Goal: Information Seeking & Learning: Learn about a topic

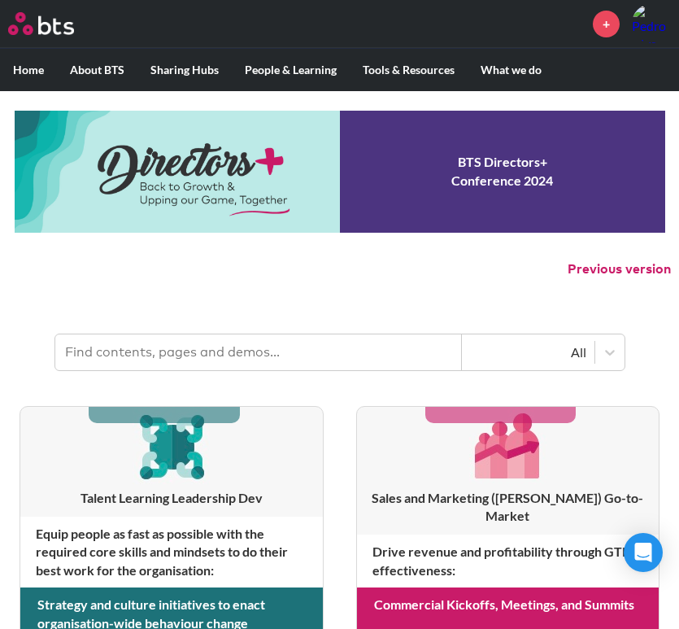
click at [194, 354] on input "text" at bounding box center [258, 352] width 407 height 36
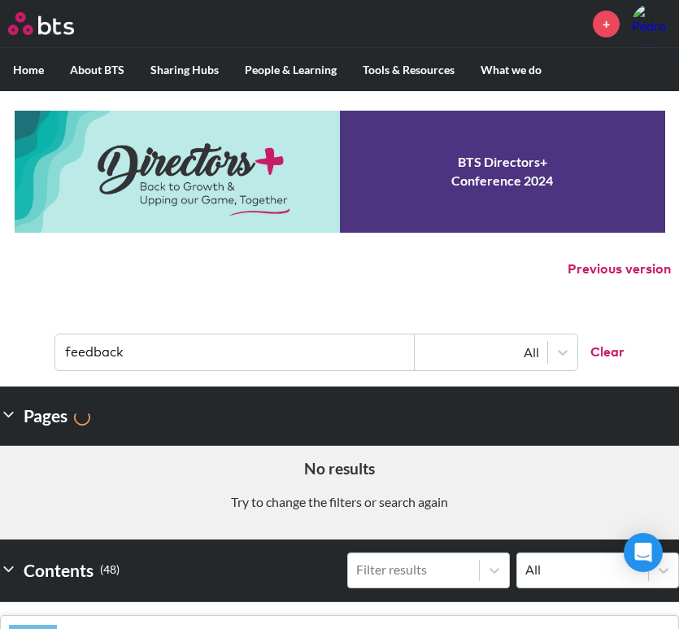
click at [206, 360] on input "feedback" at bounding box center [235, 352] width 360 height 36
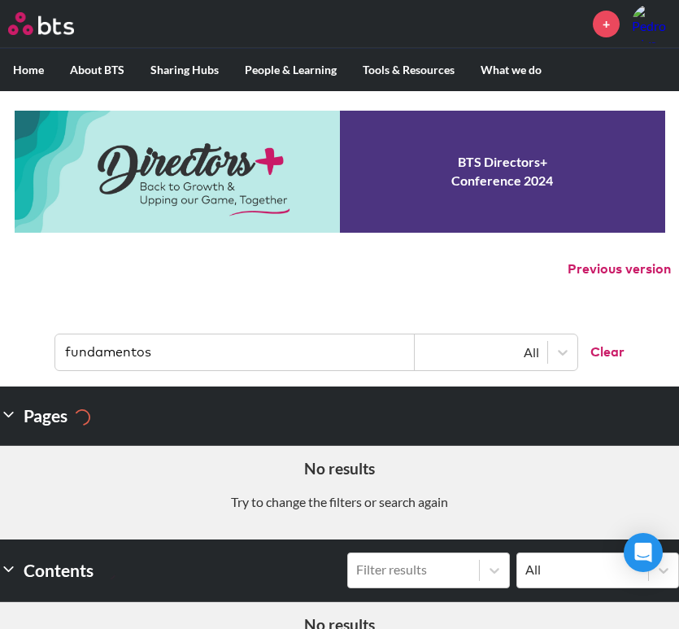
type input "fundamentos"
click at [181, 351] on input "fundamentos" at bounding box center [235, 352] width 360 height 36
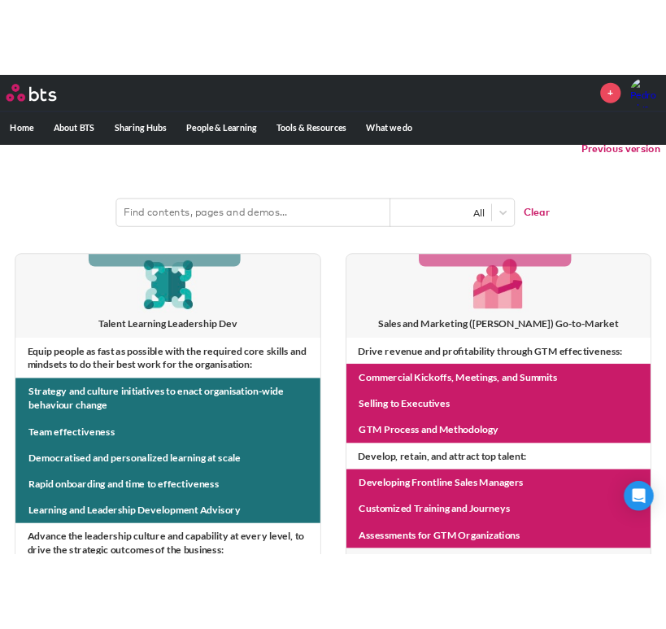
scroll to position [24, 0]
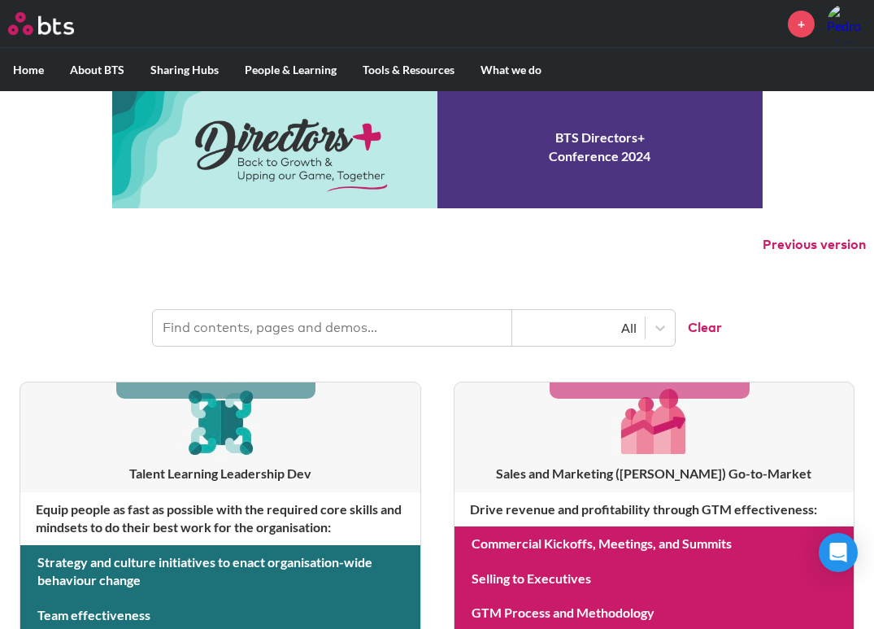
click at [231, 324] on input "text" at bounding box center [333, 328] width 360 height 36
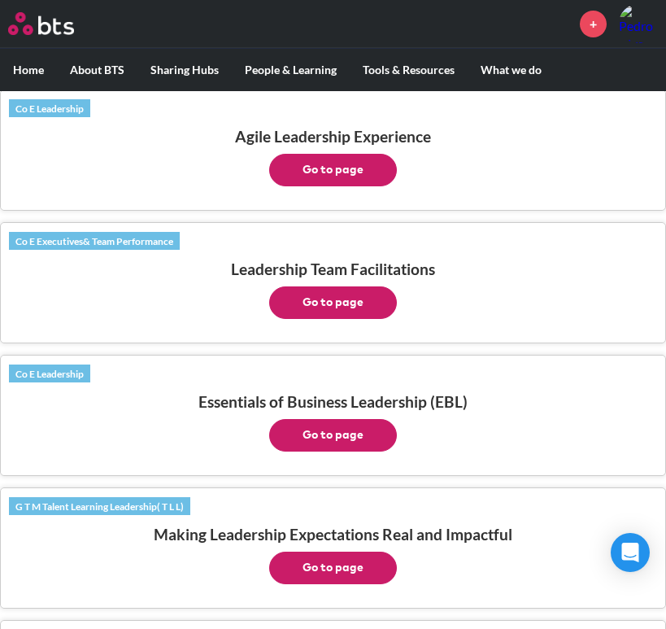
scroll to position [576, 0]
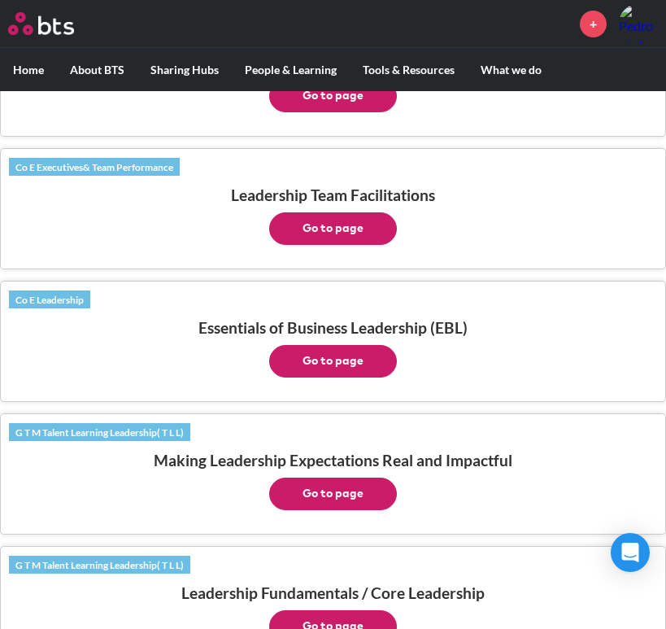
click at [330, 359] on button "Go to page" at bounding box center [333, 361] width 128 height 33
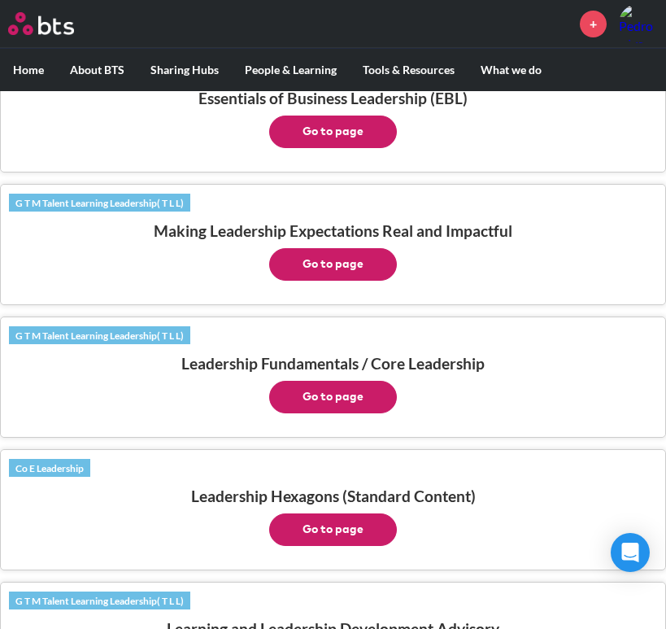
scroll to position [813, 0]
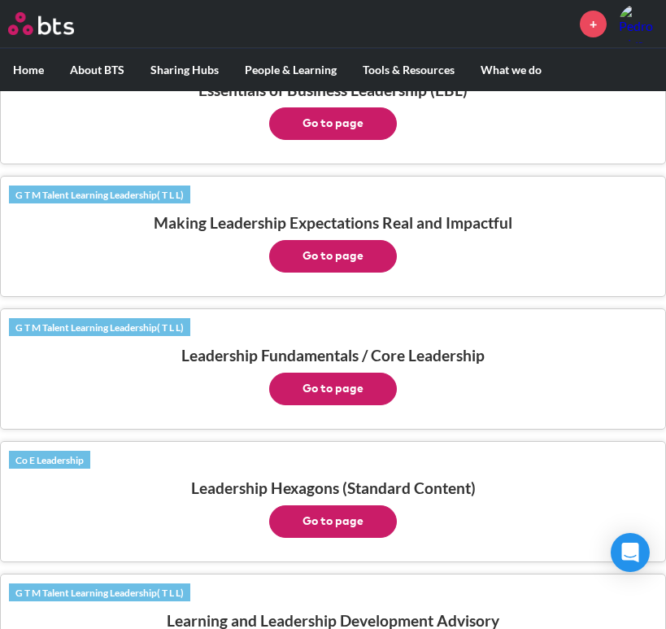
click at [376, 394] on button "Go to page" at bounding box center [333, 389] width 128 height 33
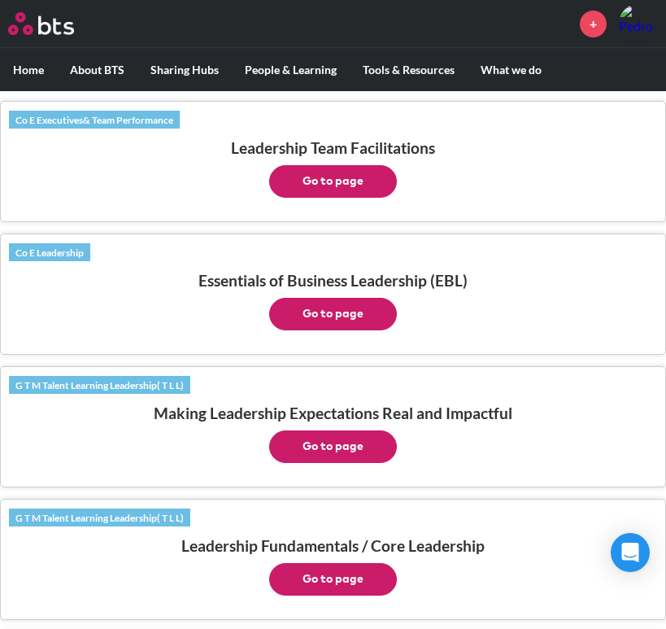
scroll to position [0, 0]
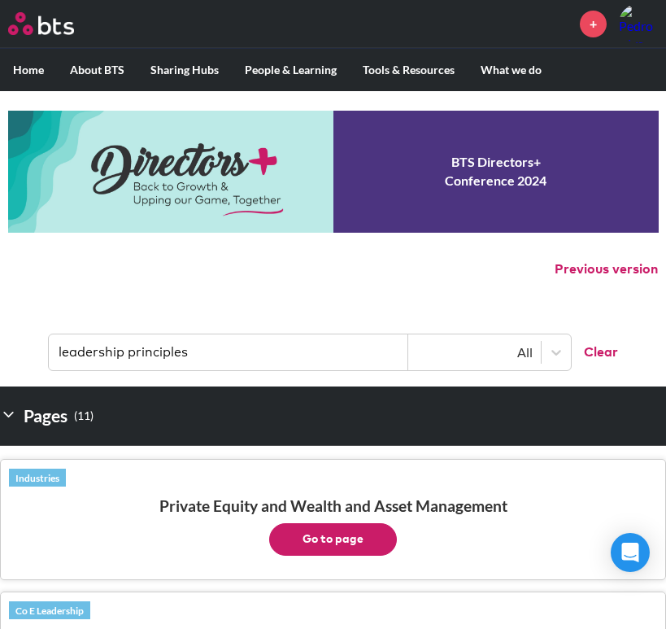
click at [218, 350] on input "leadership principles" at bounding box center [229, 352] width 360 height 36
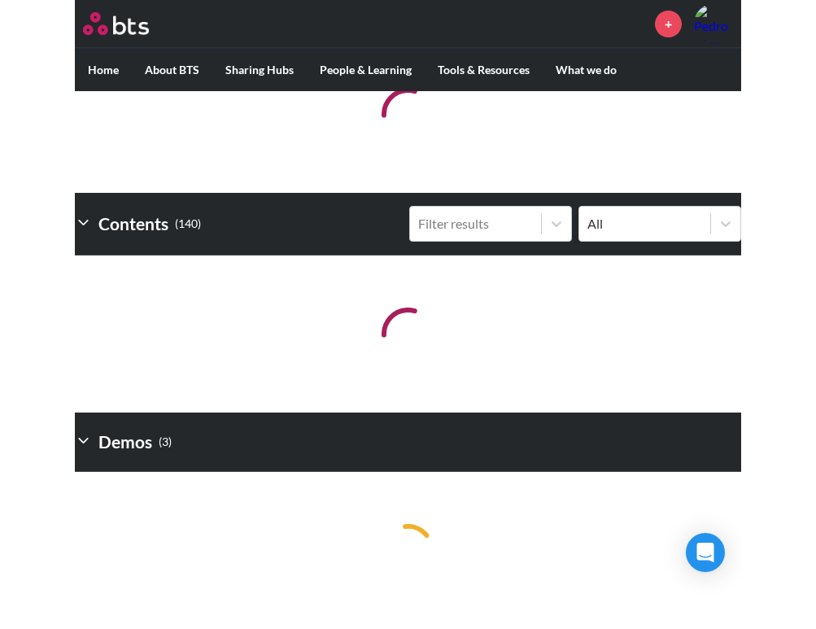
scroll to position [218, 0]
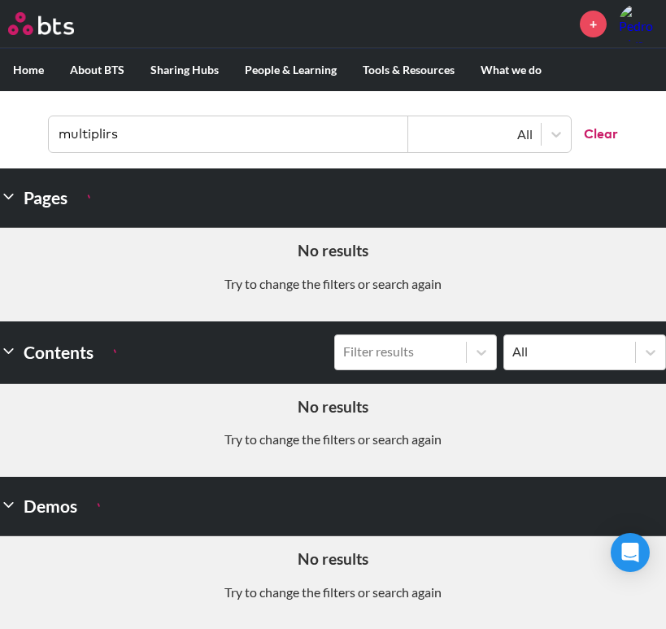
click at [140, 231] on aside "No results Try to change the filters or search again" at bounding box center [333, 274] width 666 height 93
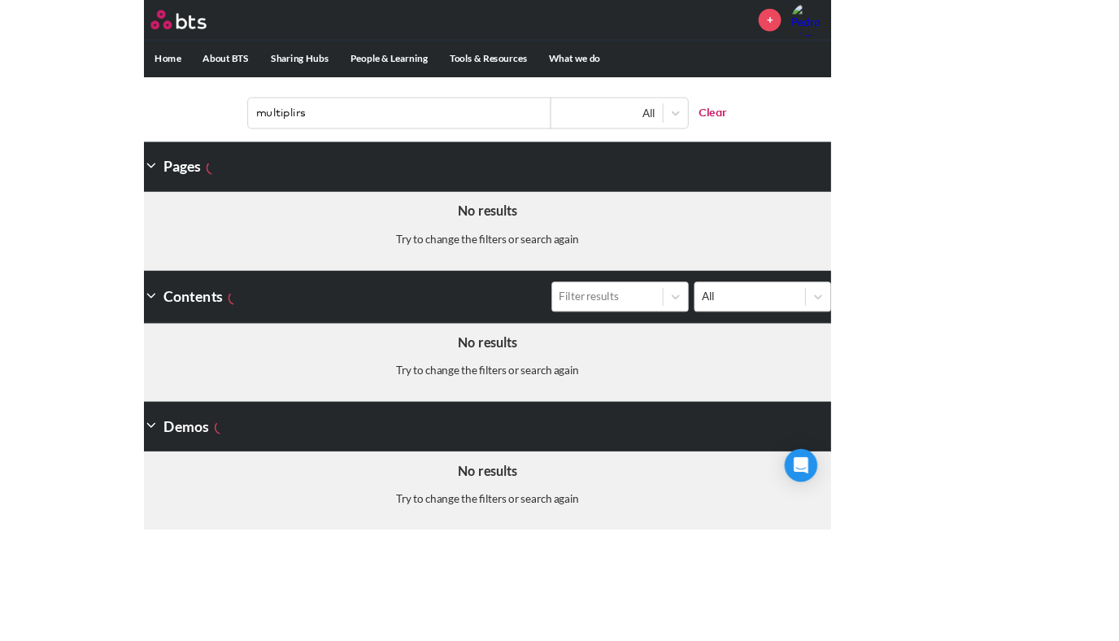
scroll to position [206, 0]
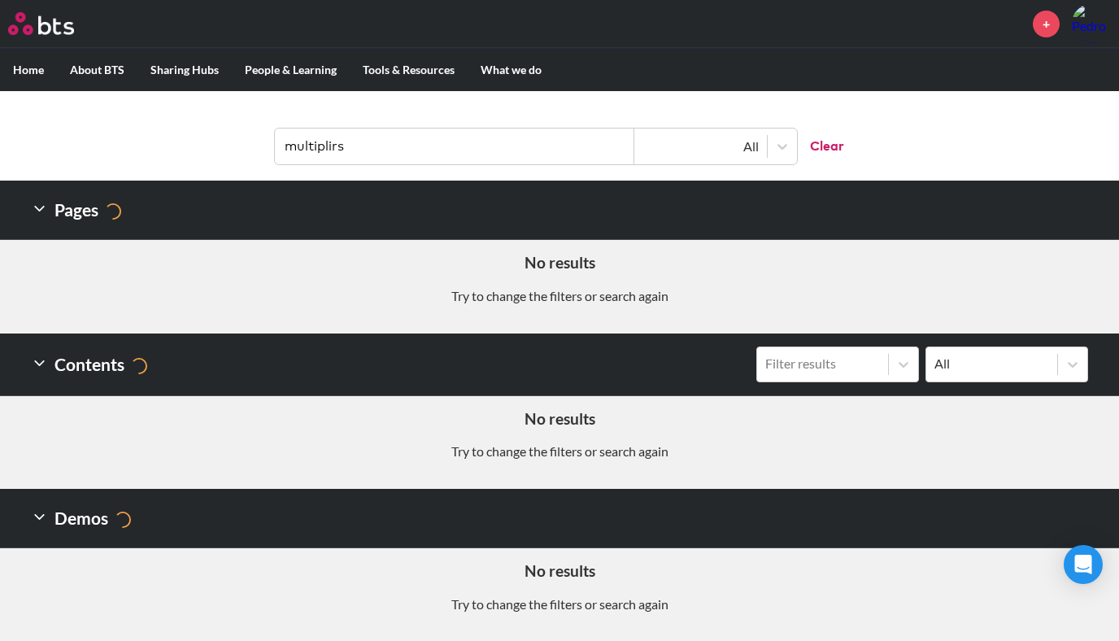
click at [416, 139] on input "multiplirs" at bounding box center [455, 147] width 360 height 36
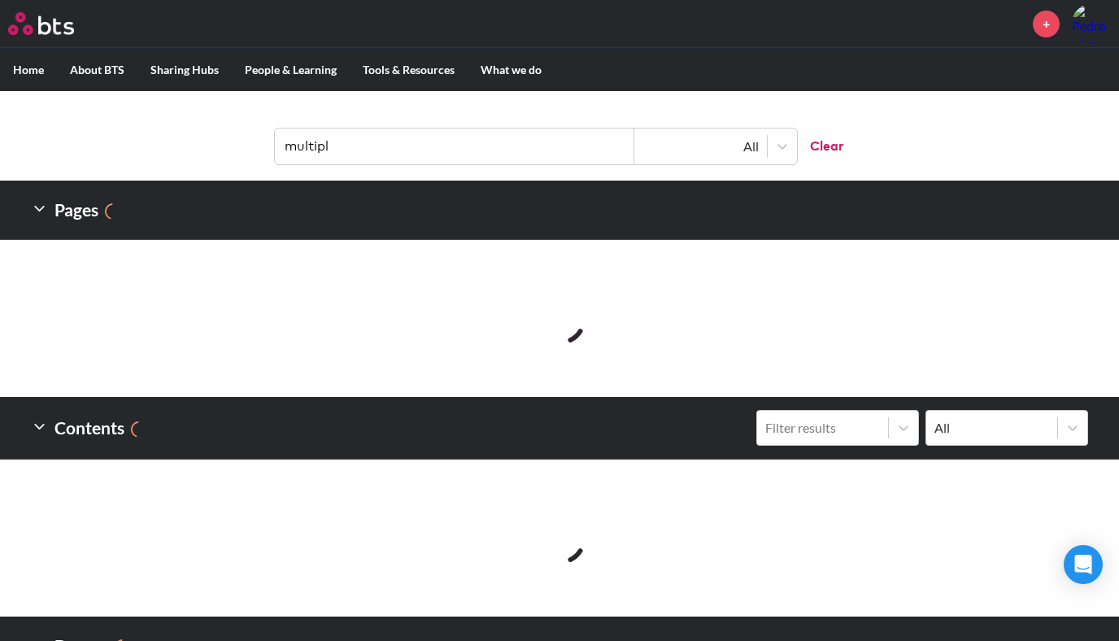
type input "multipl"
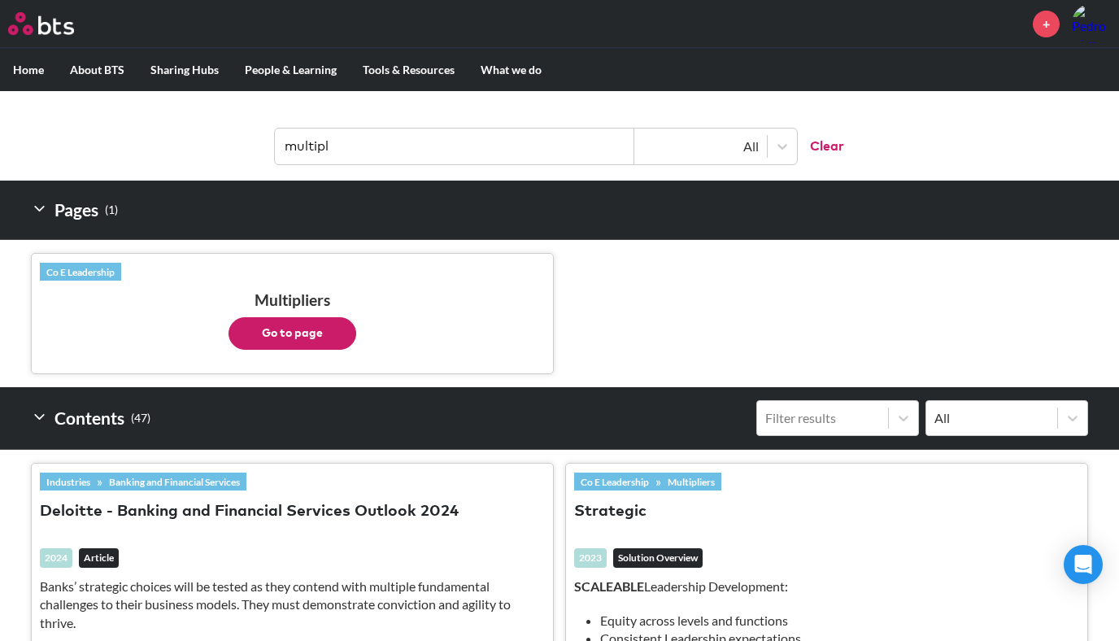
click at [633, 286] on ul "Co E Leadership Multipliers Go to page" at bounding box center [560, 313] width 1058 height 147
click at [281, 327] on button "Go to page" at bounding box center [293, 333] width 128 height 33
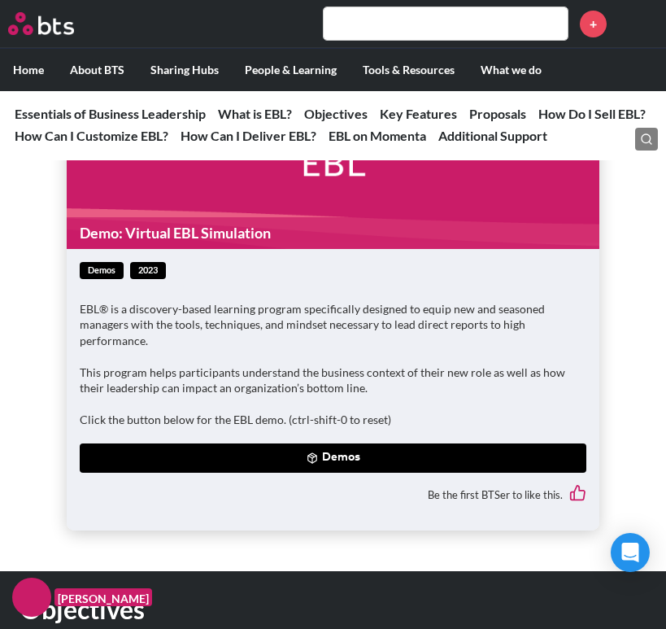
scroll to position [1149, 0]
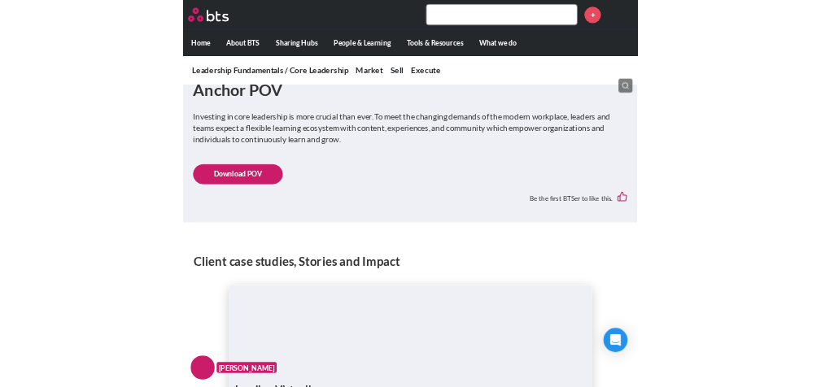
scroll to position [565, 0]
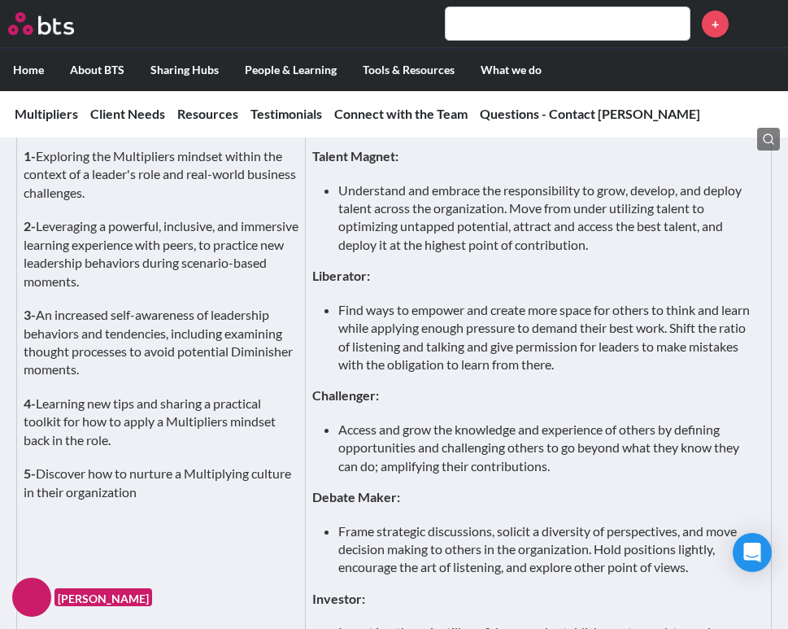
scroll to position [1849, 0]
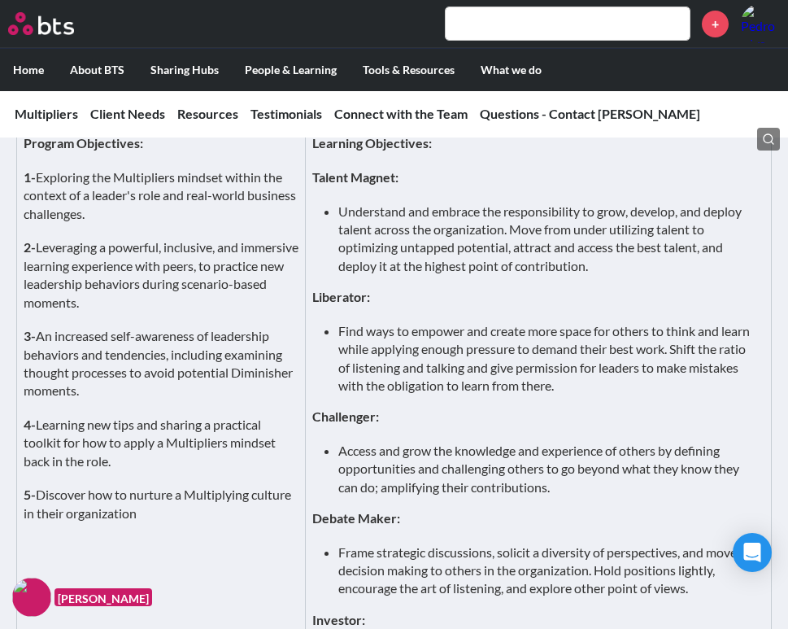
click at [620, 276] on li "Understand and embrace the responsibility to grow, develop, and deploy talent a…" at bounding box center [544, 239] width 413 height 73
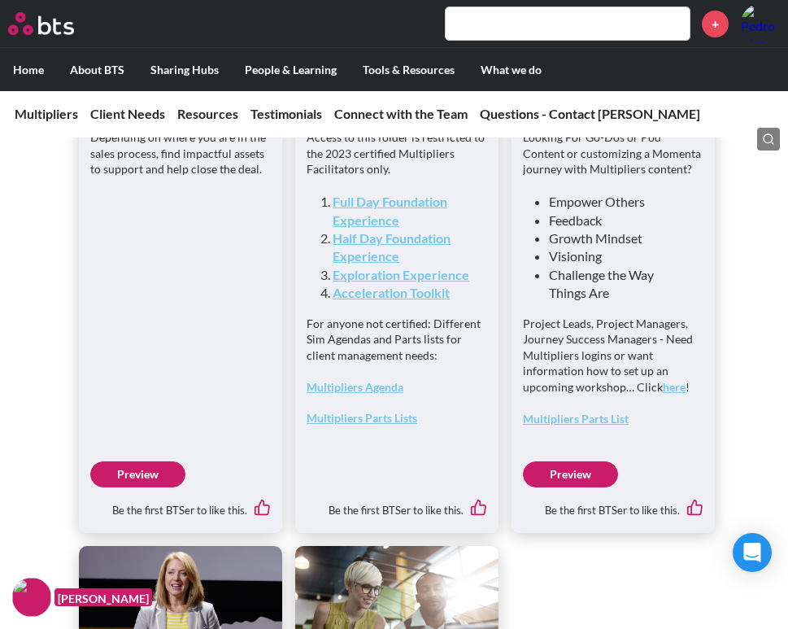
scroll to position [4708, 0]
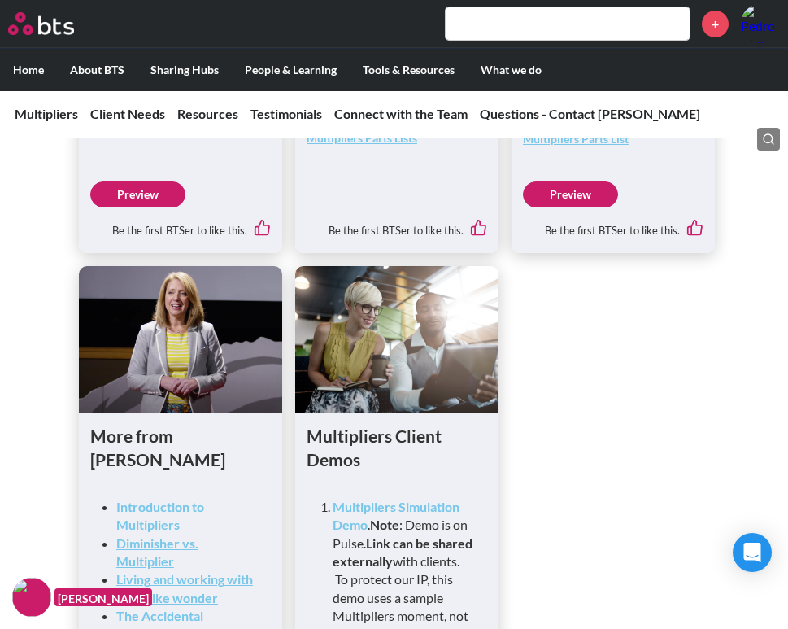
click at [575, 207] on link "Preview" at bounding box center [570, 194] width 95 height 26
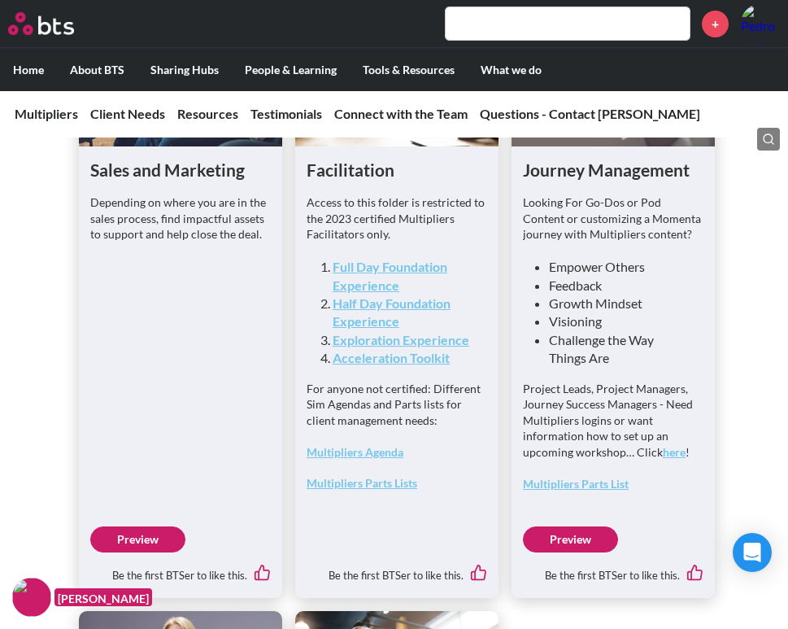
scroll to position [4286, 0]
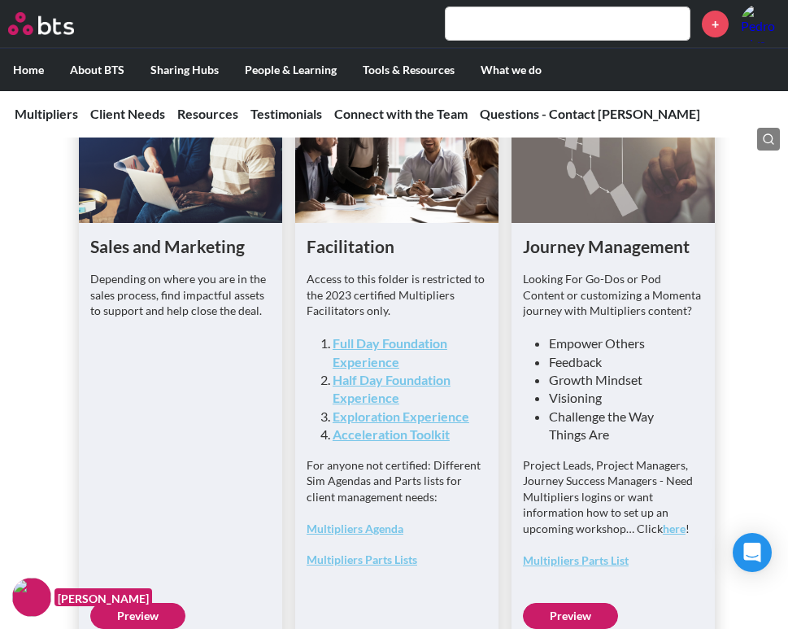
click at [372, 368] on link "Full Day Foundation Experience" at bounding box center [390, 351] width 115 height 33
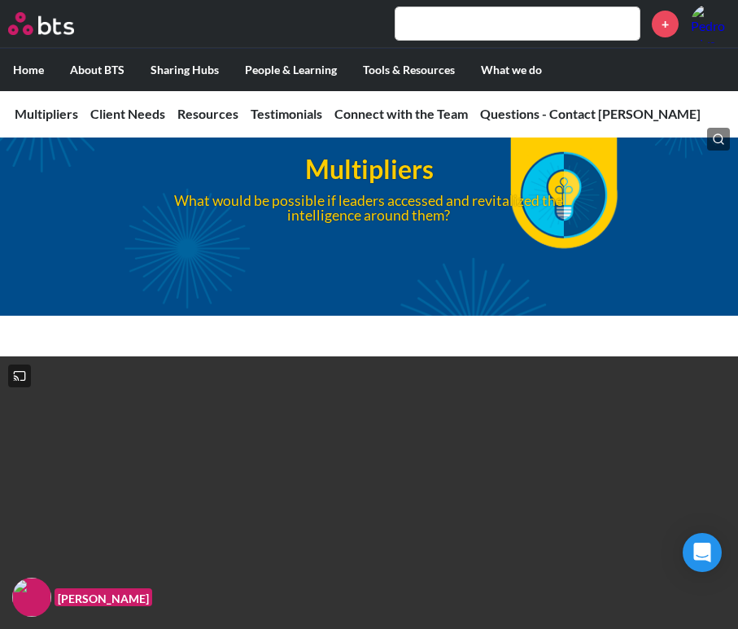
scroll to position [0, 0]
